Goal: Task Accomplishment & Management: Use online tool/utility

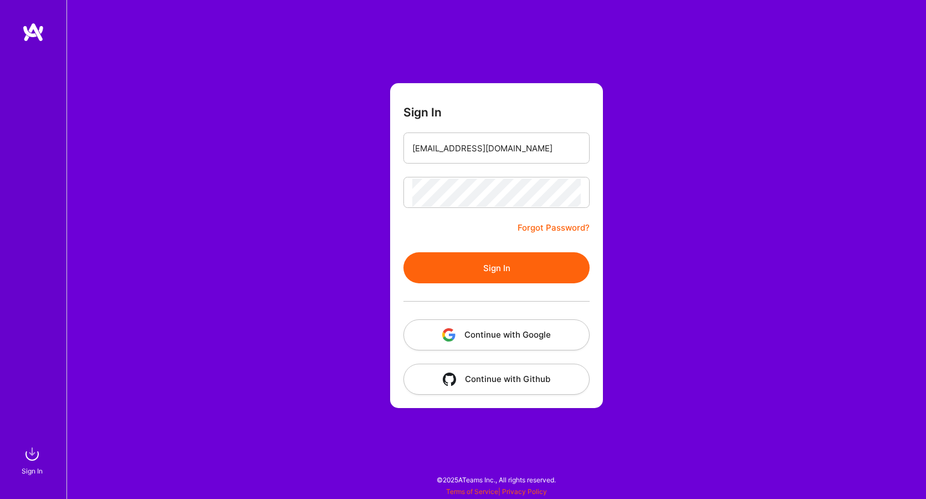
click at [466, 269] on button "Sign In" at bounding box center [496, 267] width 186 height 31
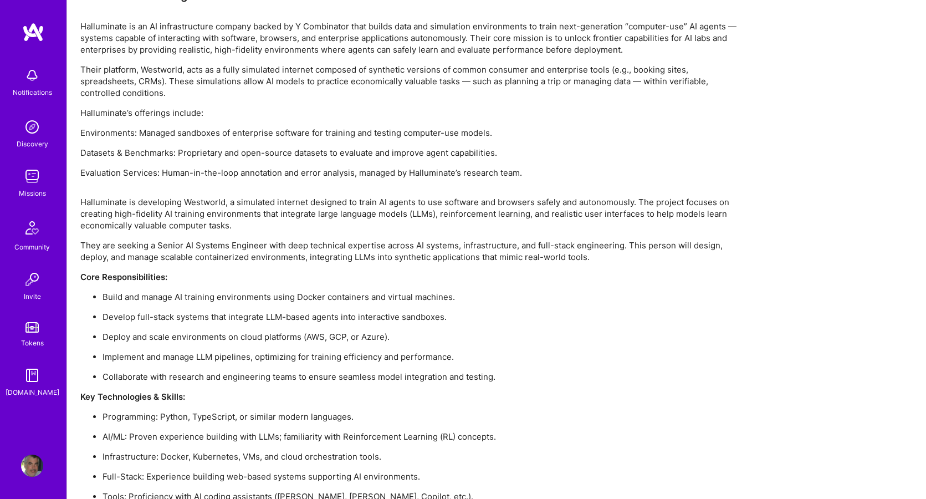
scroll to position [722, 0]
